Goal: Task Accomplishment & Management: Use online tool/utility

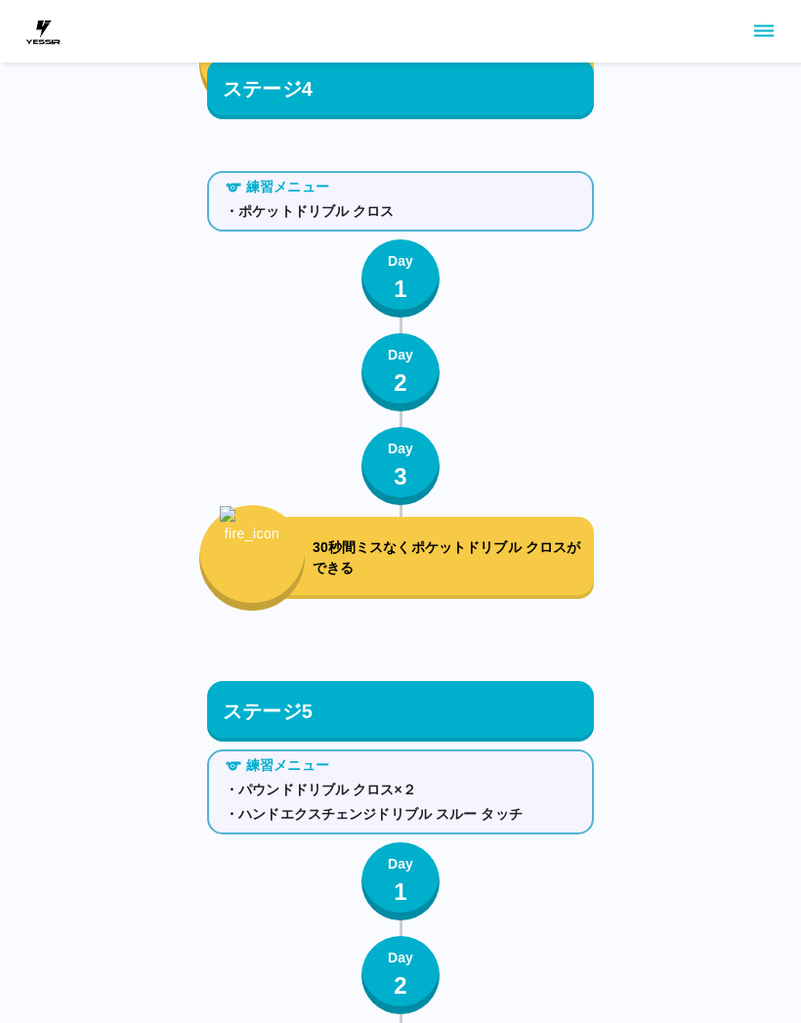
scroll to position [6850, 0]
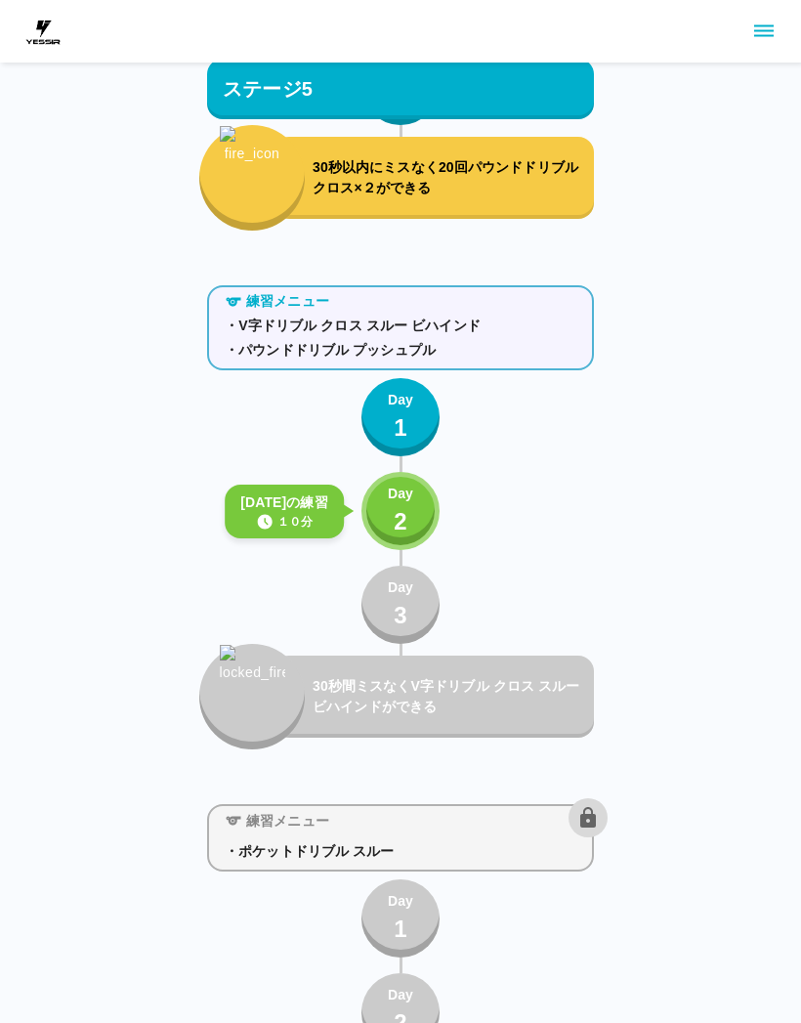
click at [417, 514] on button "Day 2" at bounding box center [400, 511] width 78 height 78
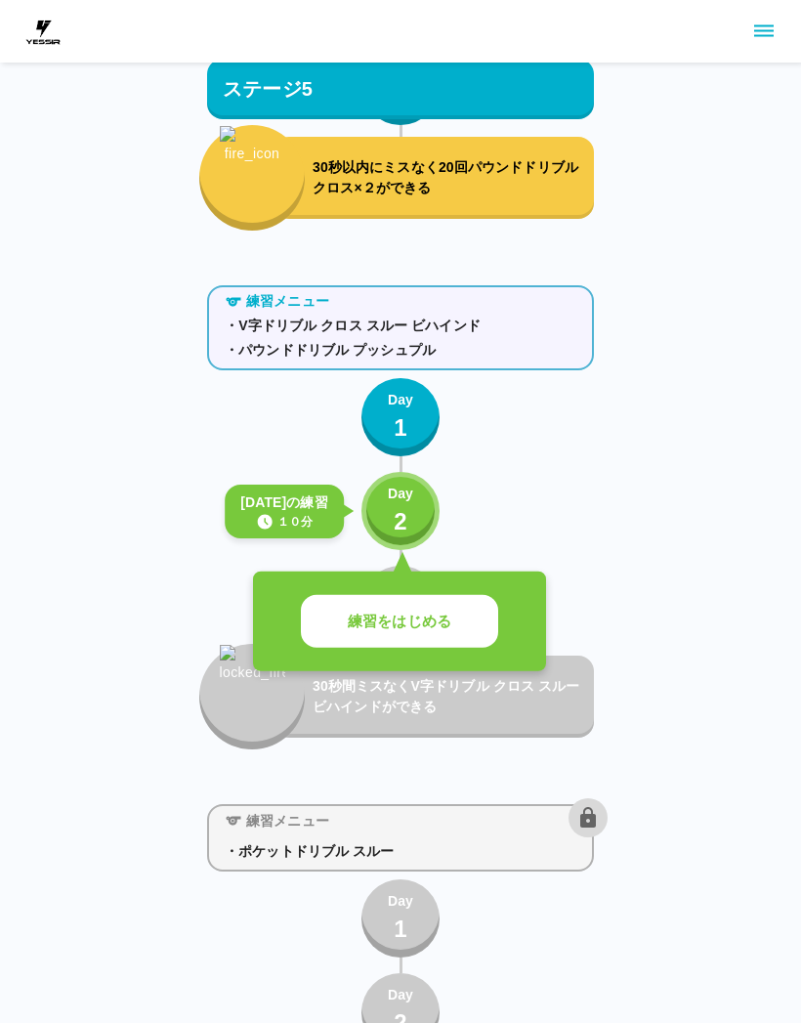
click at [489, 619] on button "練習をはじめる" at bounding box center [399, 622] width 197 height 54
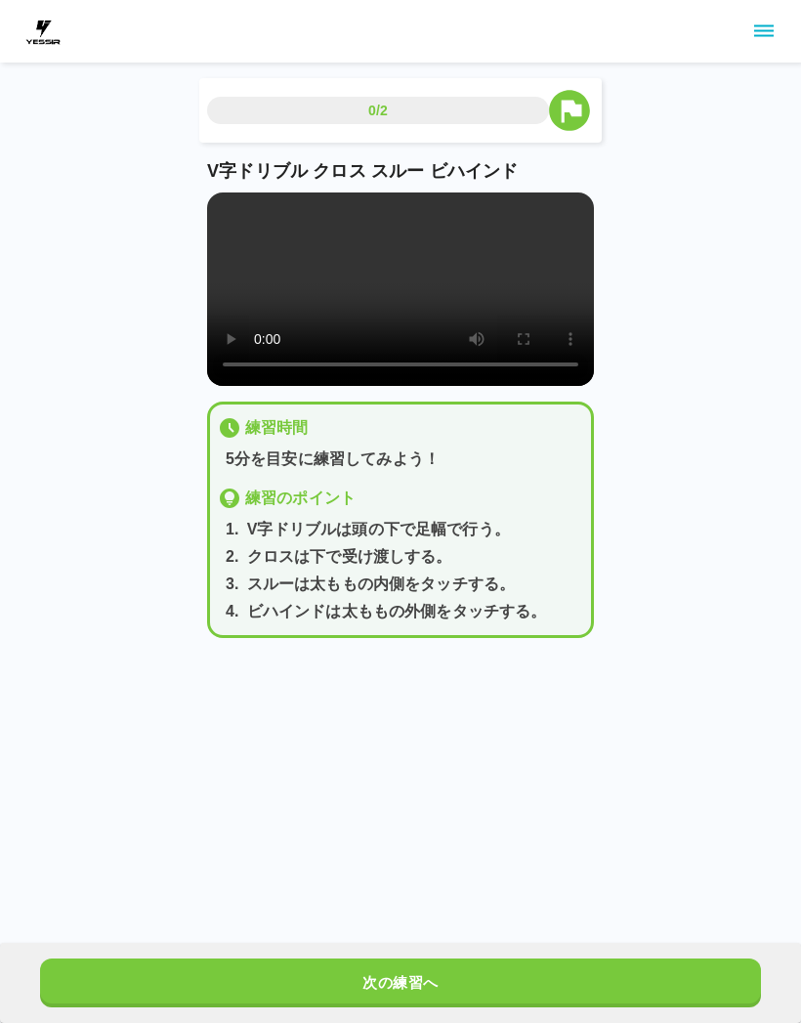
click at [563, 967] on button "次の練習へ" at bounding box center [400, 982] width 721 height 49
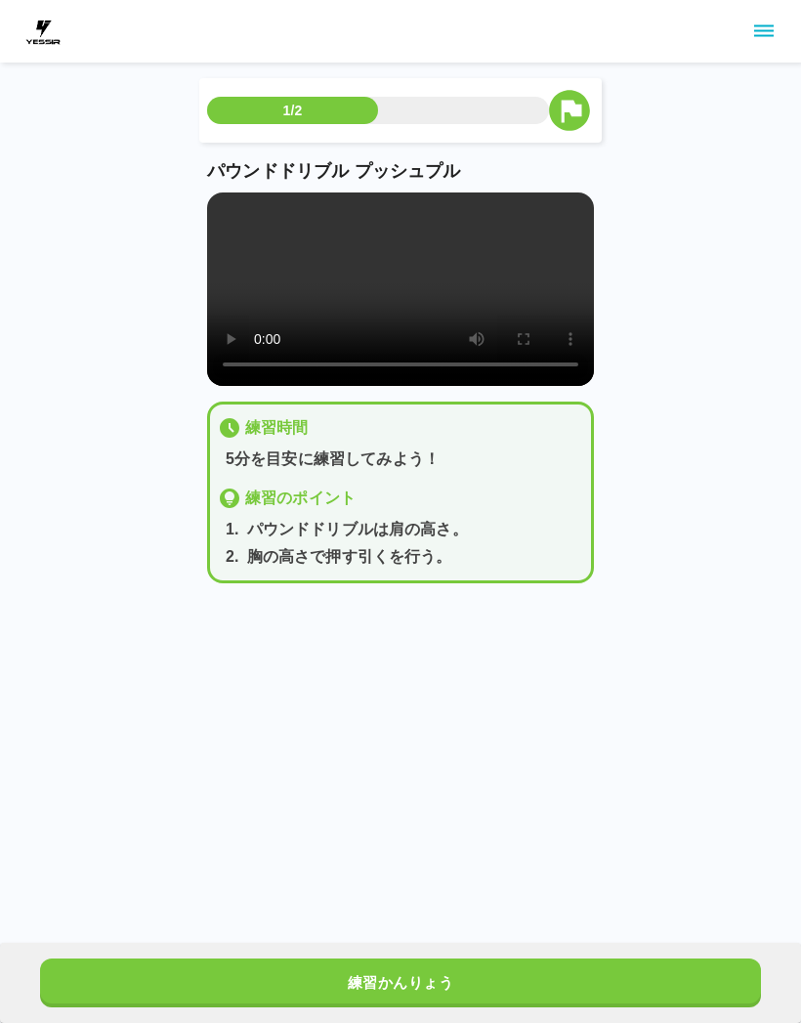
click at [559, 978] on button "練習かんりょう" at bounding box center [400, 982] width 721 height 49
click at [559, 978] on button "次の練習へ" at bounding box center [400, 982] width 721 height 49
click at [557, 967] on button "次の練習へ" at bounding box center [400, 982] width 721 height 49
click at [556, 969] on button "次の練習へ" at bounding box center [400, 982] width 721 height 49
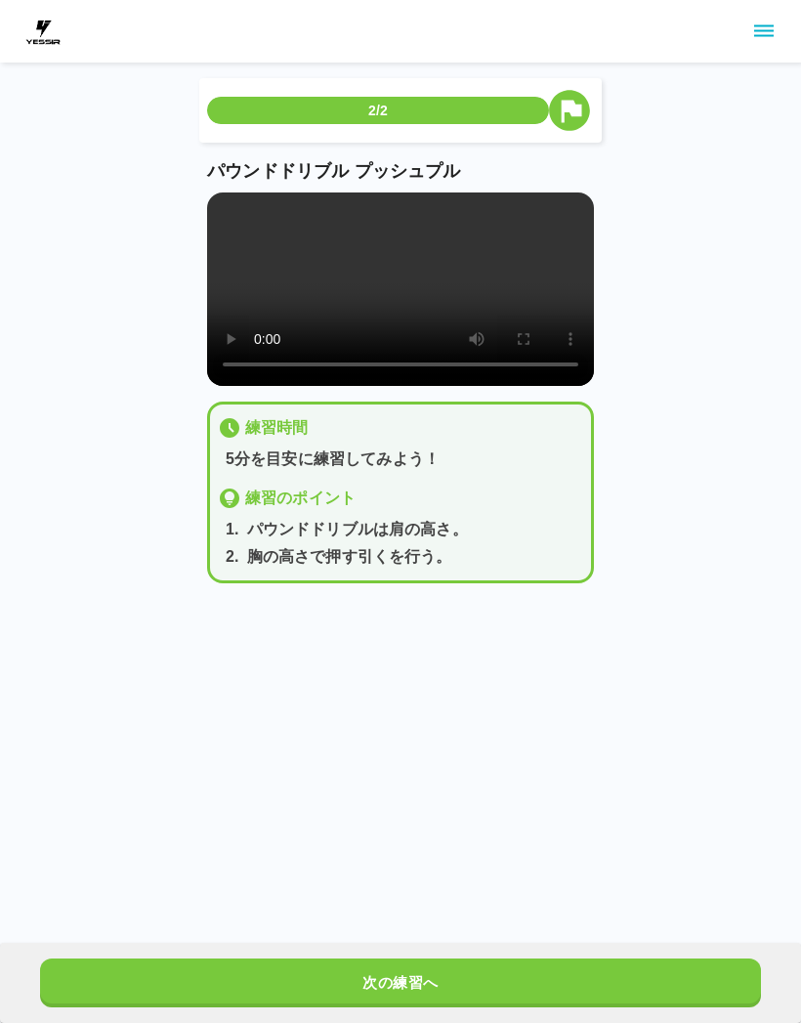
click at [556, 968] on button "次の練習へ" at bounding box center [400, 982] width 721 height 49
click at [566, 967] on button "次の練習へ" at bounding box center [400, 982] width 721 height 49
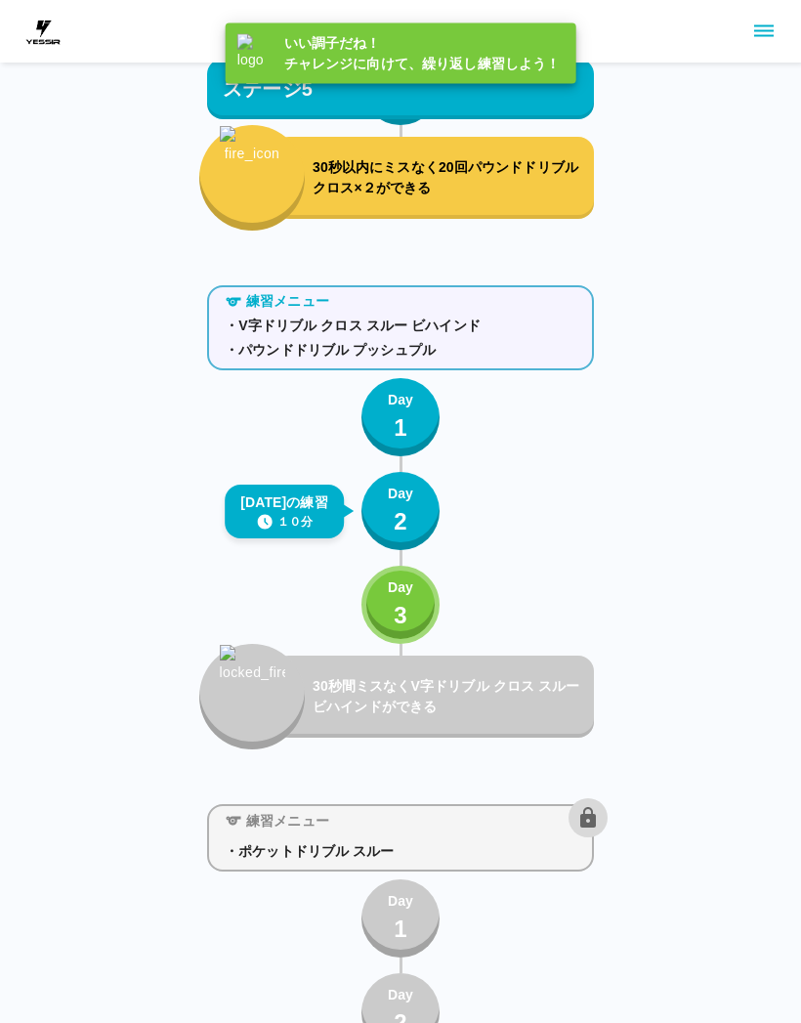
scroll to position [6850, 0]
click at [399, 619] on p "3" at bounding box center [401, 615] width 14 height 35
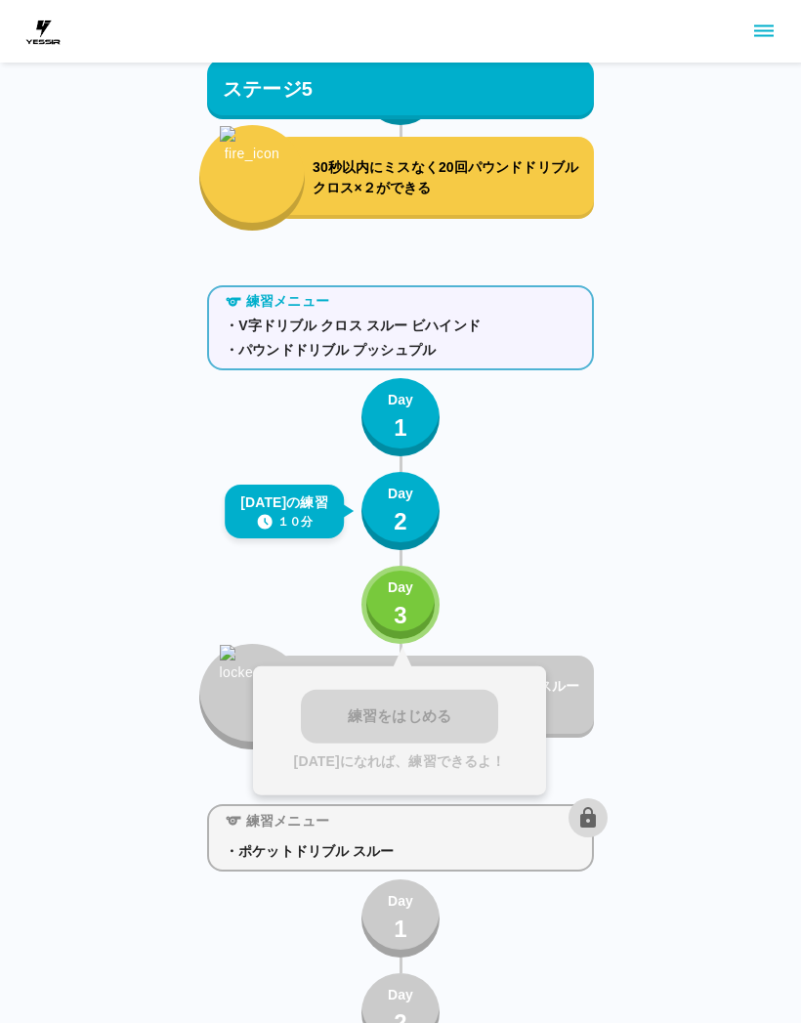
scroll to position [6852, 0]
